Goal: Check status: Check status

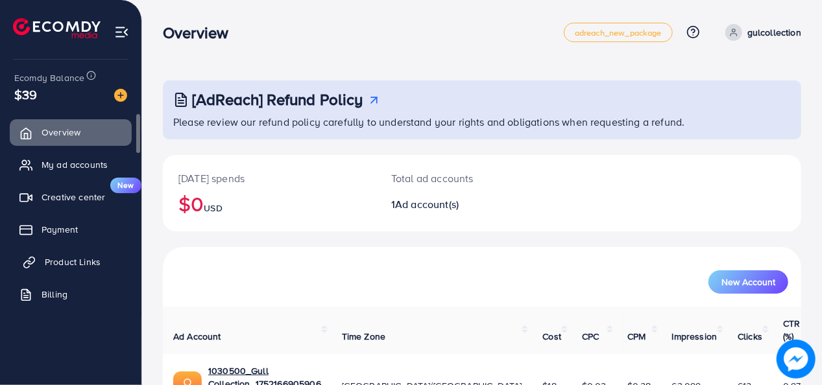
click at [97, 258] on span "Product Links" at bounding box center [73, 262] width 56 height 13
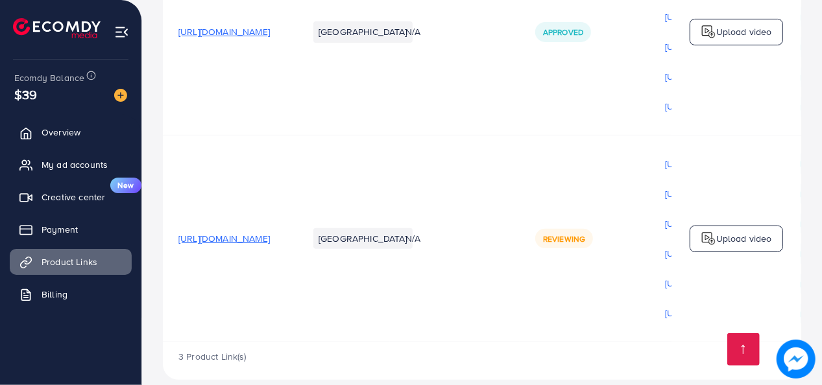
scroll to position [315, 0]
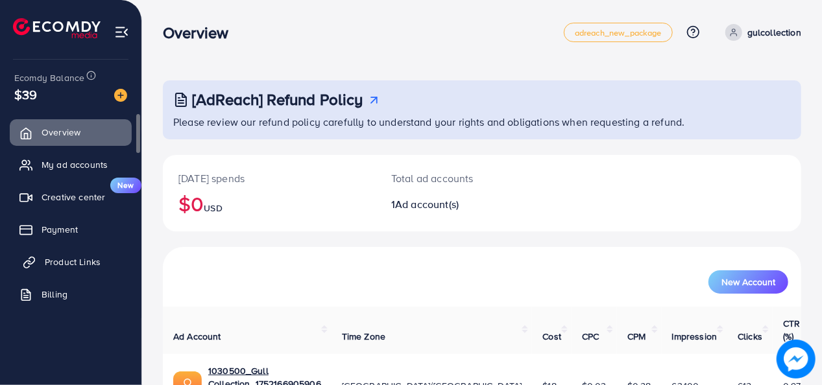
click at [54, 258] on span "Product Links" at bounding box center [73, 262] width 56 height 13
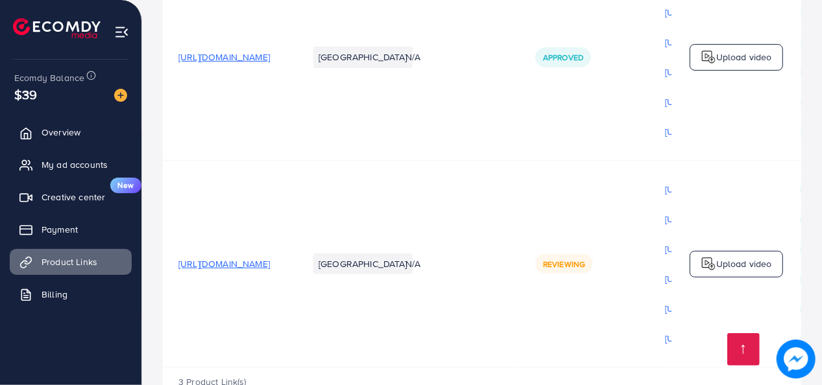
scroll to position [335, 0]
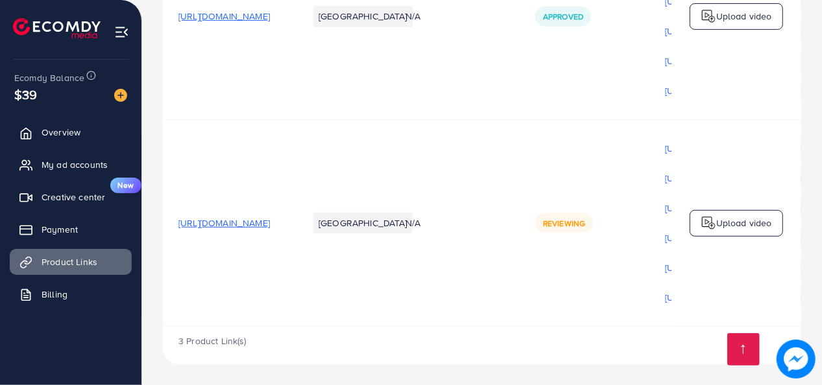
click at [270, 219] on span "[URL][DOMAIN_NAME]" at bounding box center [223, 223] width 91 height 13
click at [585, 222] on span "Reviewing" at bounding box center [564, 223] width 42 height 11
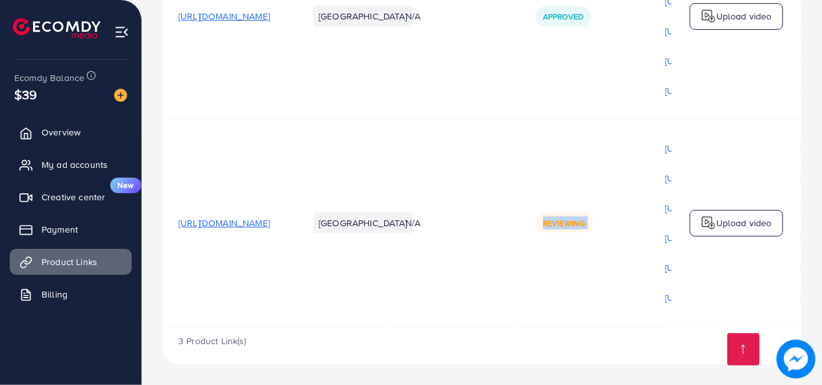
click at [585, 222] on span "Reviewing" at bounding box center [564, 223] width 42 height 11
drag, startPoint x: 639, startPoint y: 222, endPoint x: 622, endPoint y: 252, distance: 34.3
click at [622, 252] on td "Reviewing" at bounding box center [585, 223] width 130 height 207
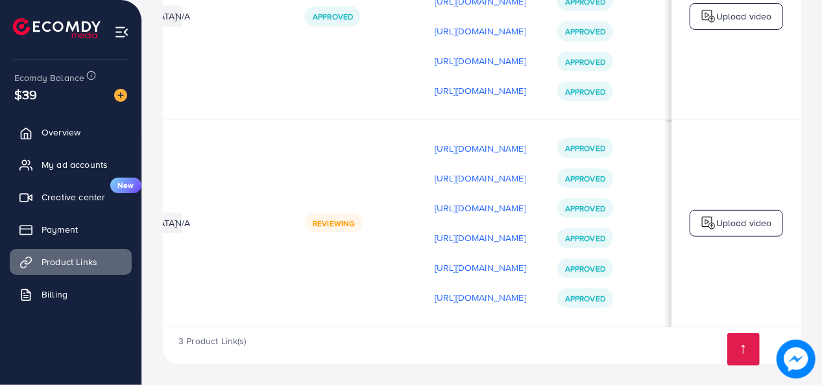
scroll to position [0, 389]
click at [419, 323] on td "[URL][DOMAIN_NAME] [URL][DOMAIN_NAME] [URL][DOMAIN_NAME] [URL][DOMAIN_NAME] [UR…" at bounding box center [480, 223] width 123 height 207
click at [370, 327] on div "3 Product Link(s)" at bounding box center [482, 346] width 638 height 38
